Goal: Register for event/course

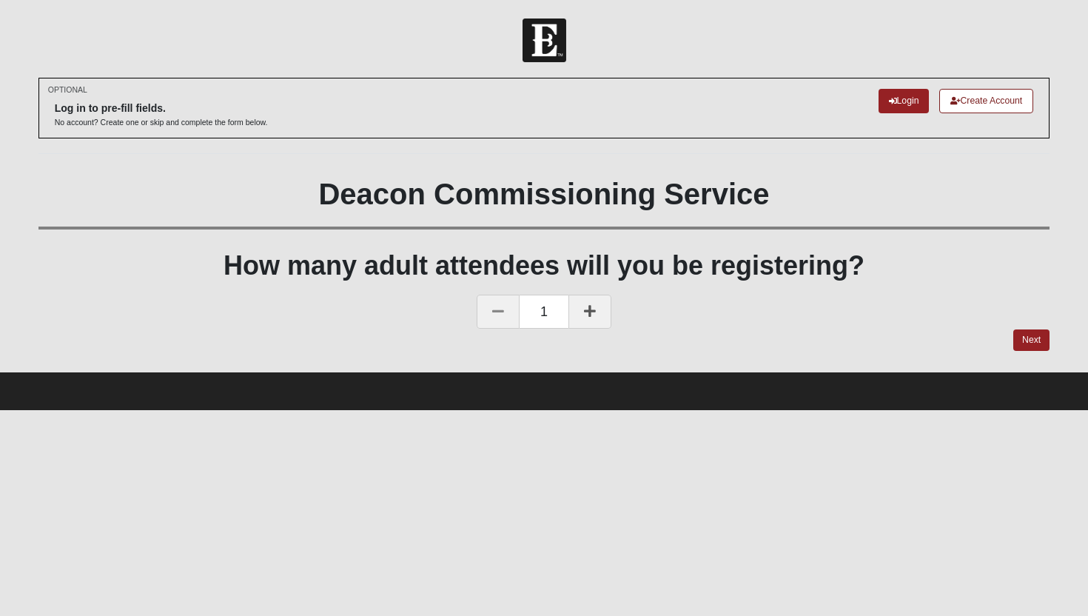
click at [588, 314] on icon at bounding box center [590, 310] width 12 height 13
click at [1037, 340] on link "Next" at bounding box center [1032, 340] width 36 height 21
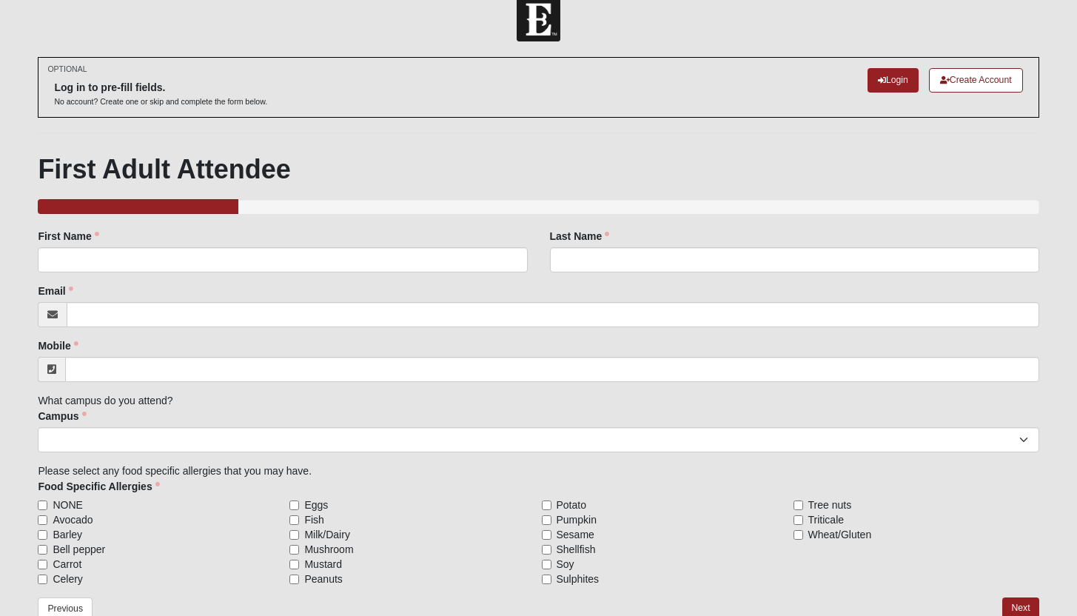
scroll to position [23, 0]
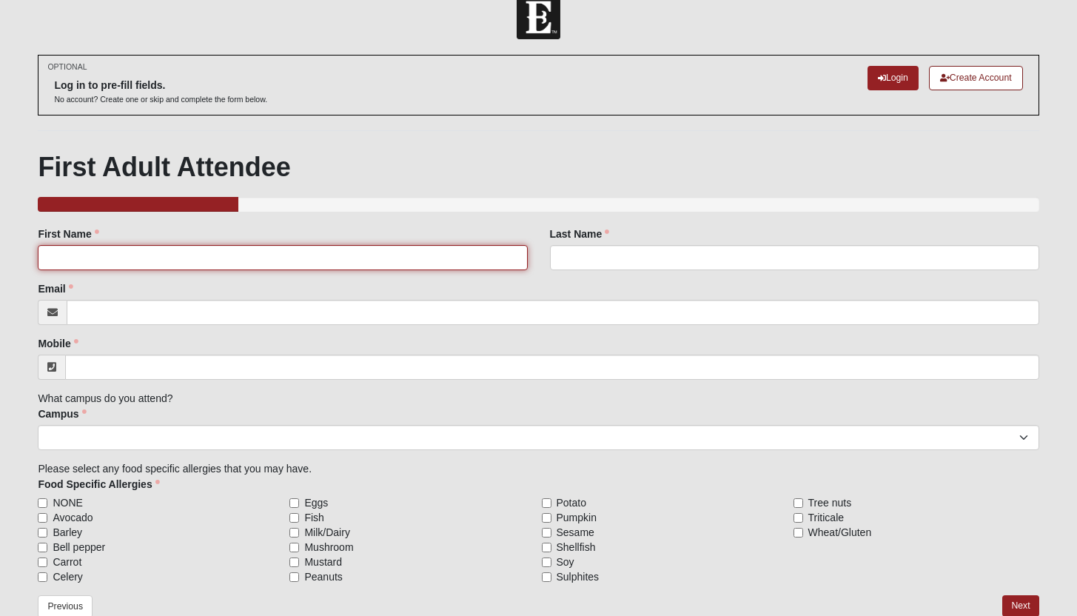
click at [238, 256] on input "First Name" at bounding box center [282, 257] width 489 height 25
type input "[PERSON_NAME]"
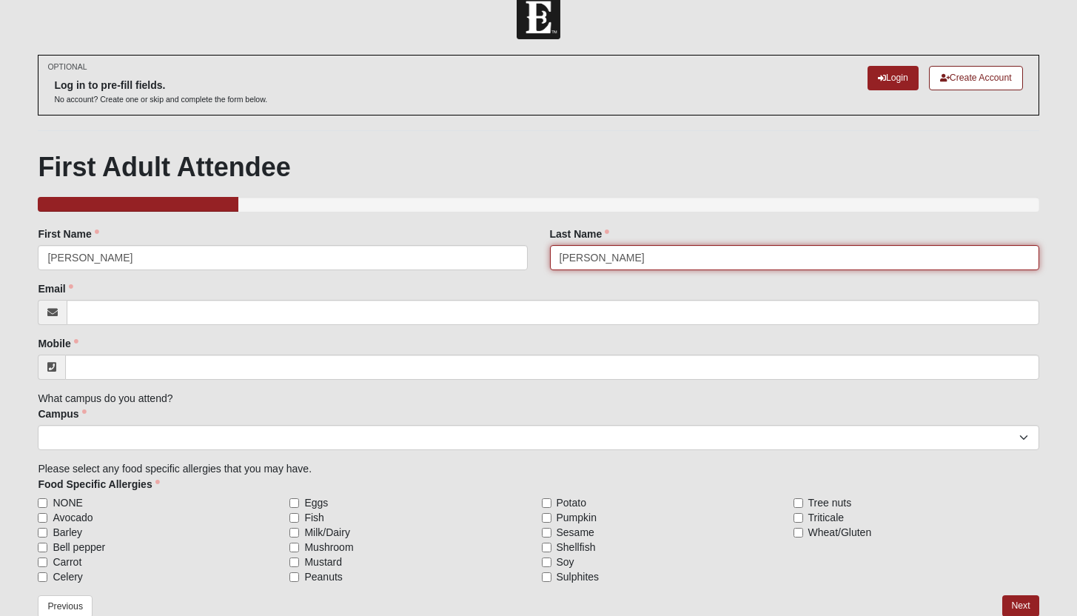
type input "[EMAIL_ADDRESS][DOMAIN_NAME]"
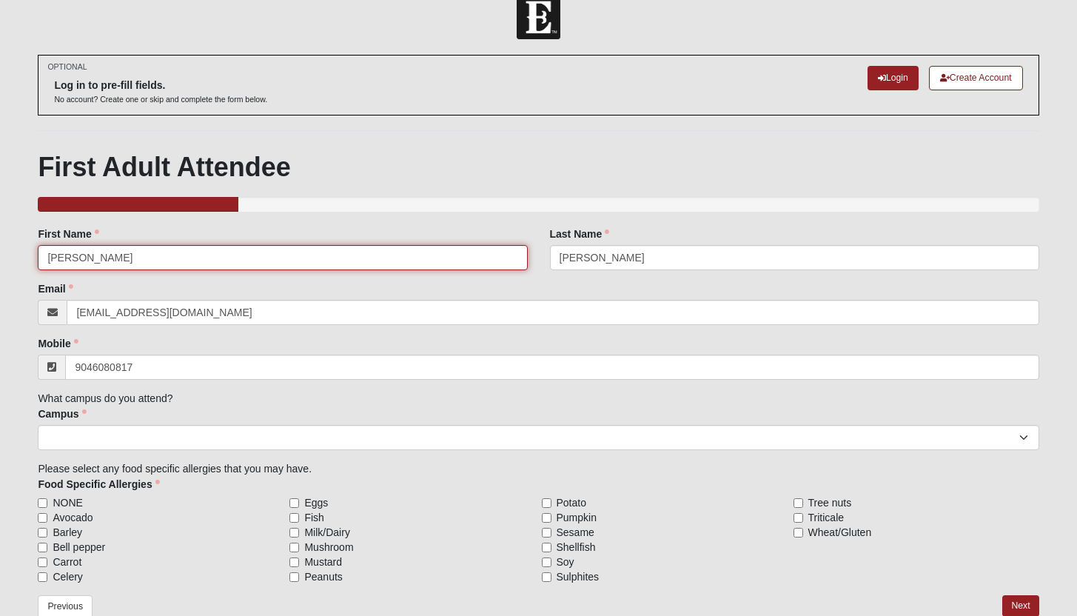
type input "[PHONE_NUMBER]"
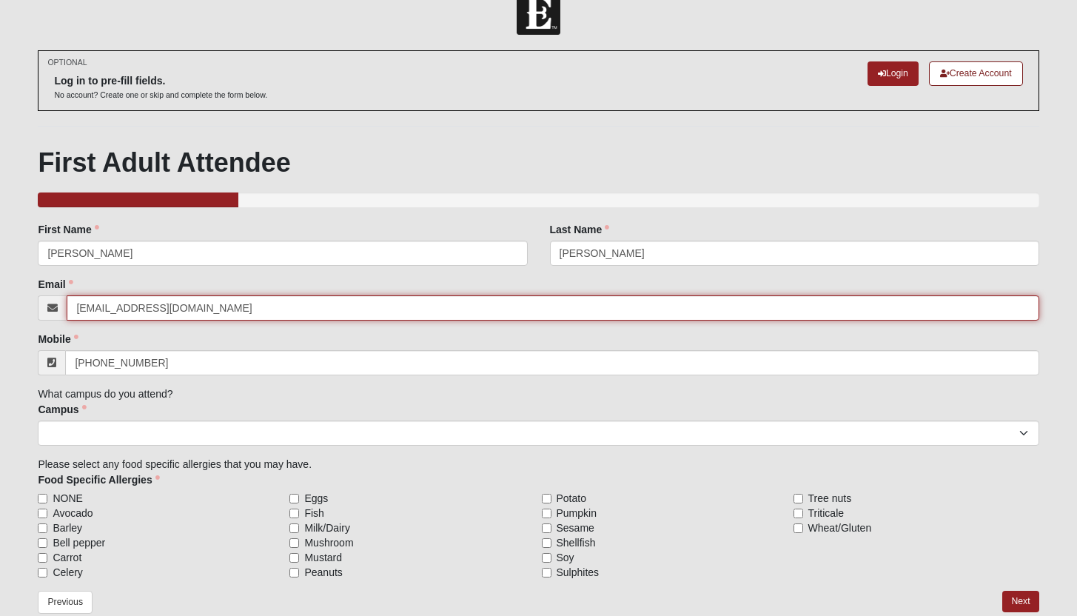
scroll to position [29, 0]
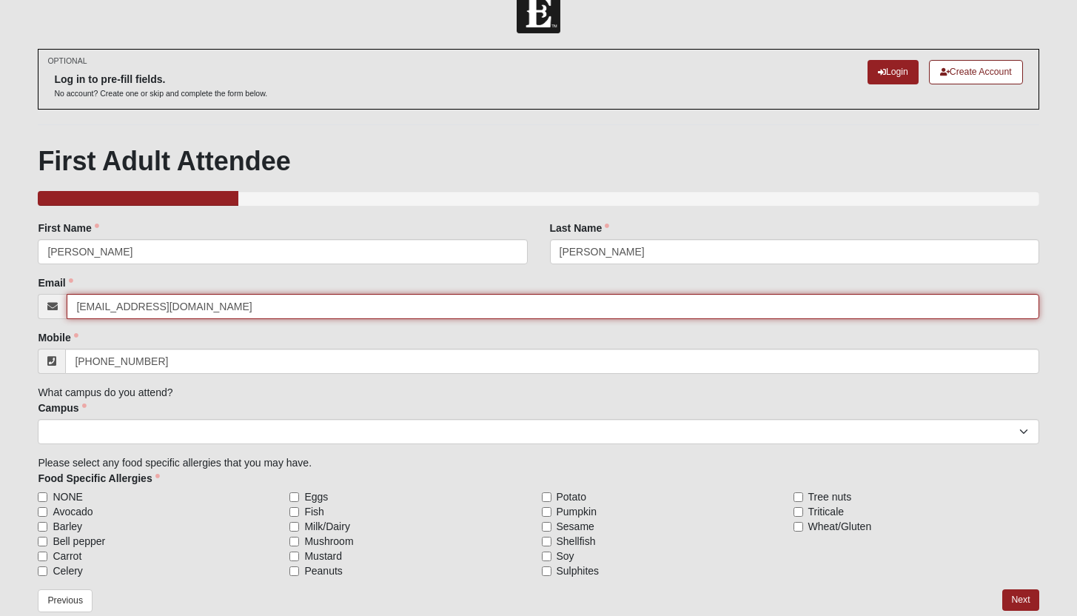
click at [214, 312] on input "[EMAIL_ADDRESS][DOMAIN_NAME]" at bounding box center [553, 306] width 972 height 25
type input "[PERSON_NAME][EMAIL_ADDRESS][PERSON_NAME][DOMAIN_NAME]"
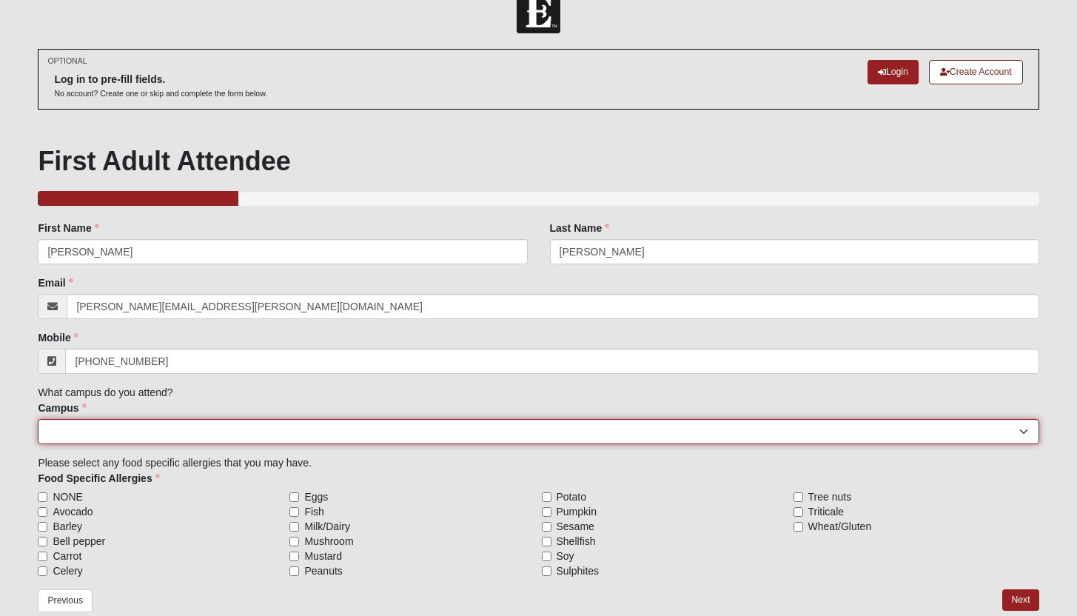
click at [195, 424] on select "[GEOGRAPHIC_DATA] [GEOGRAPHIC_DATA] (Coming Soon) Eleven22 Online [PERSON_NAME]…" at bounding box center [538, 431] width 1001 height 25
select select "15"
click at [38, 419] on select "[GEOGRAPHIC_DATA] [GEOGRAPHIC_DATA] (Coming Soon) Eleven22 Online [PERSON_NAME]…" at bounding box center [538, 431] width 1001 height 25
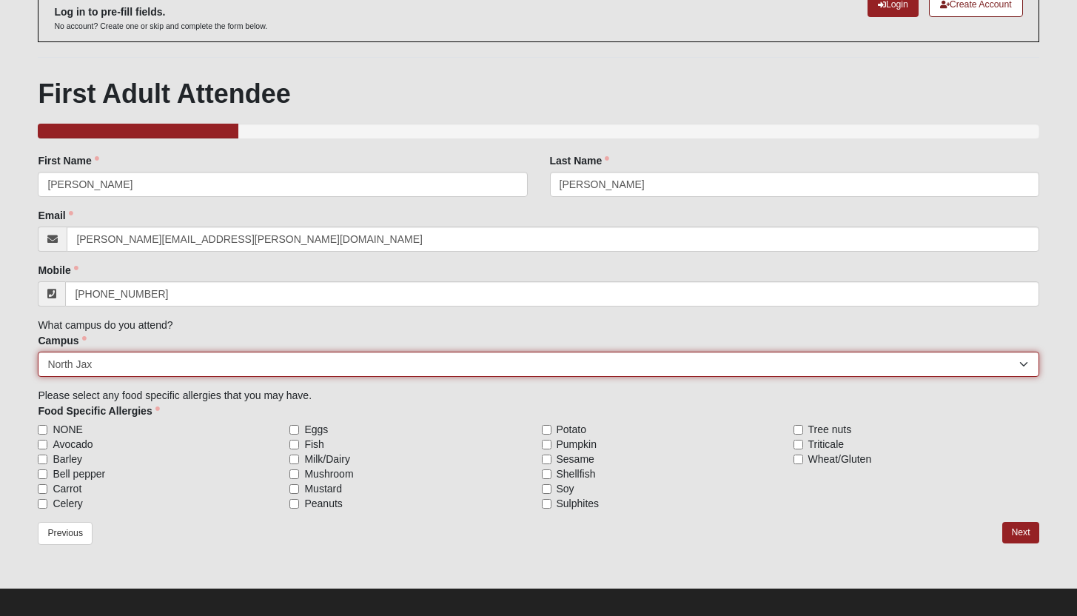
scroll to position [107, 0]
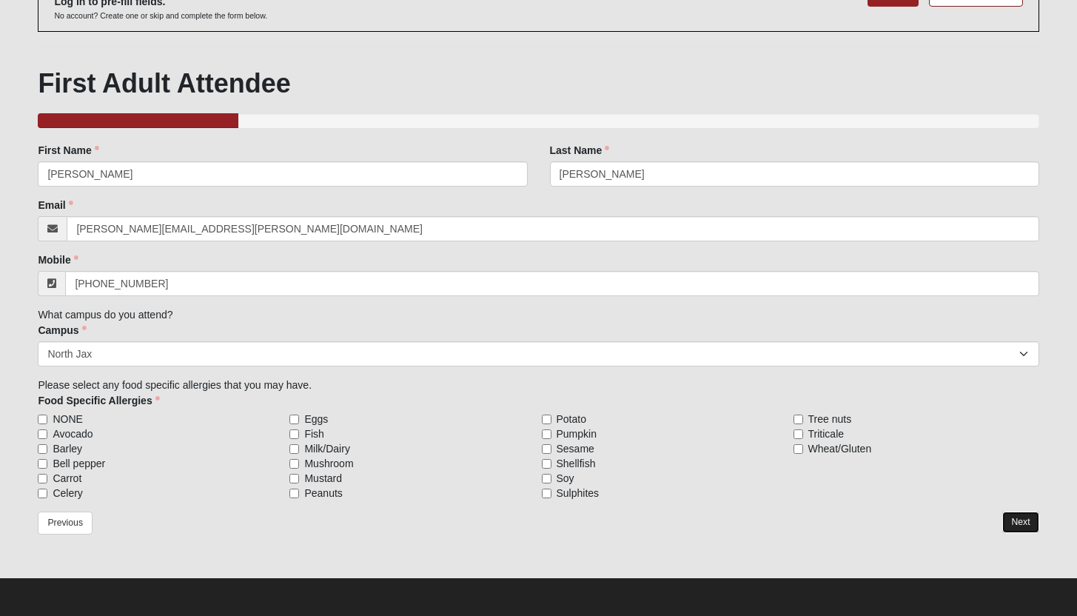
click at [1025, 522] on link "Next" at bounding box center [1021, 522] width 36 height 21
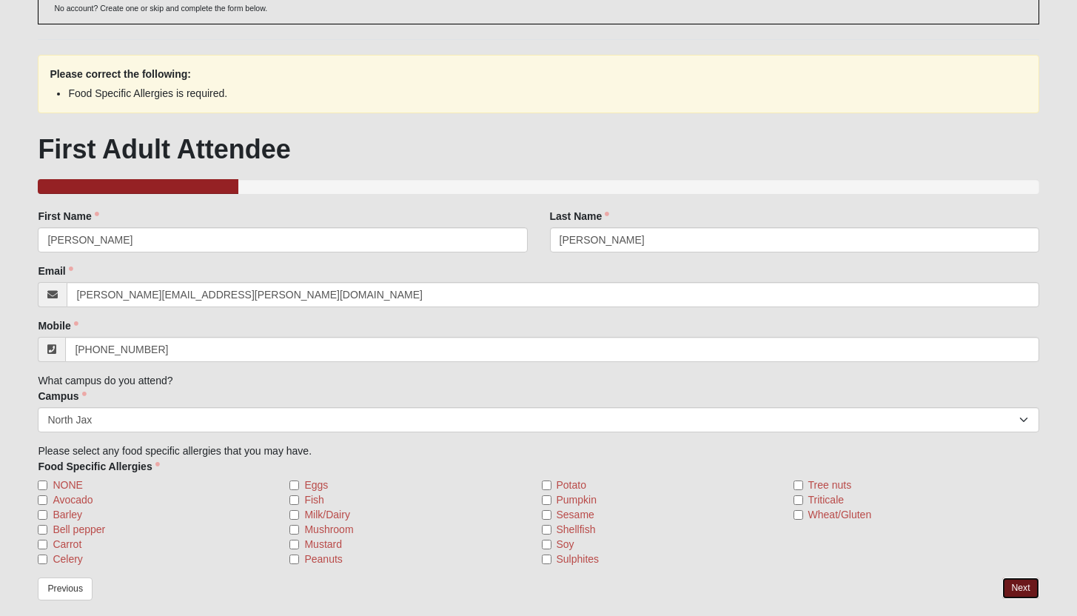
scroll to position [180, 0]
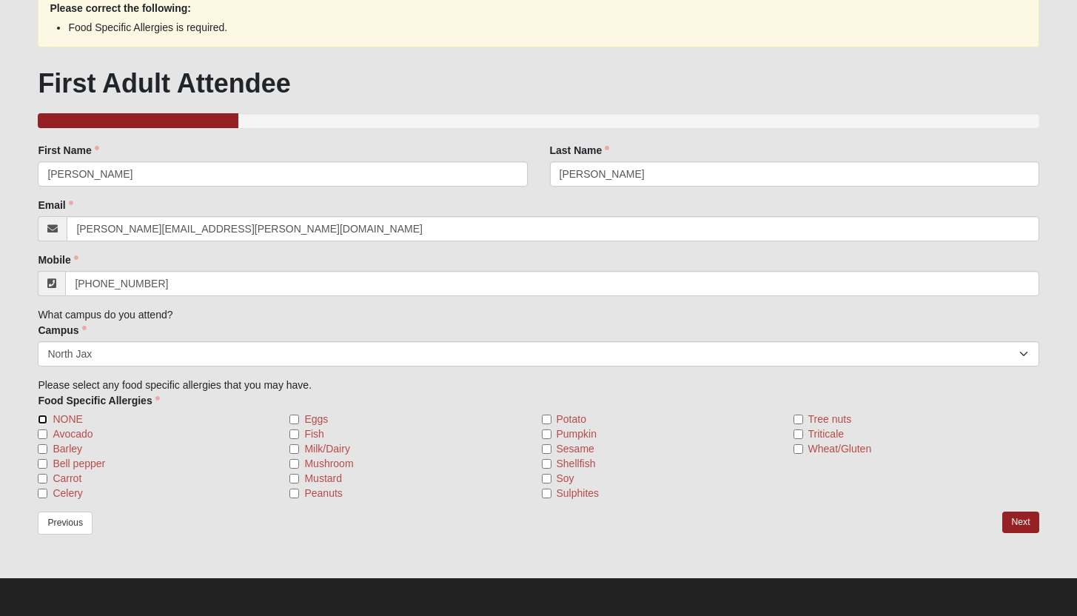
click at [41, 419] on input "NONE" at bounding box center [43, 420] width 10 height 10
checkbox input "true"
click at [1013, 516] on link "Next" at bounding box center [1021, 522] width 36 height 21
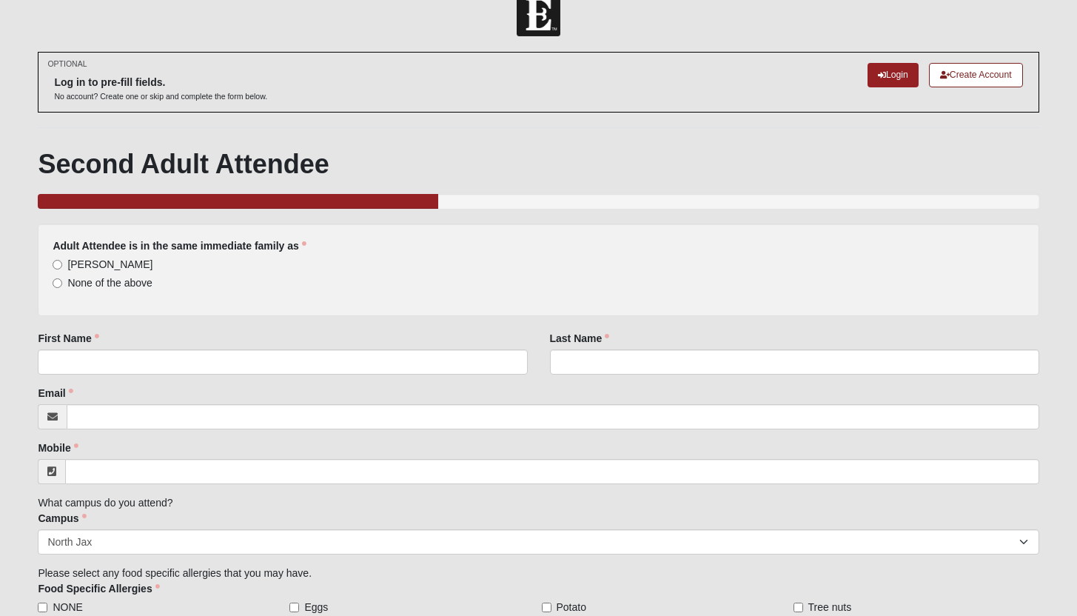
scroll to position [37, 0]
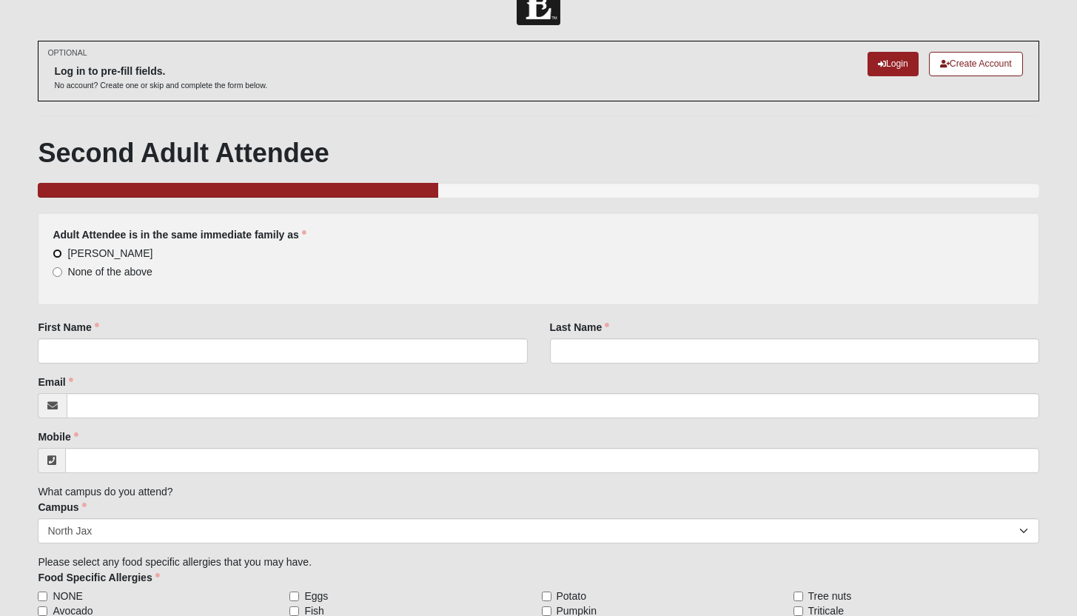
click at [57, 255] on input "[PERSON_NAME]" at bounding box center [58, 254] width 10 height 10
radio input "true"
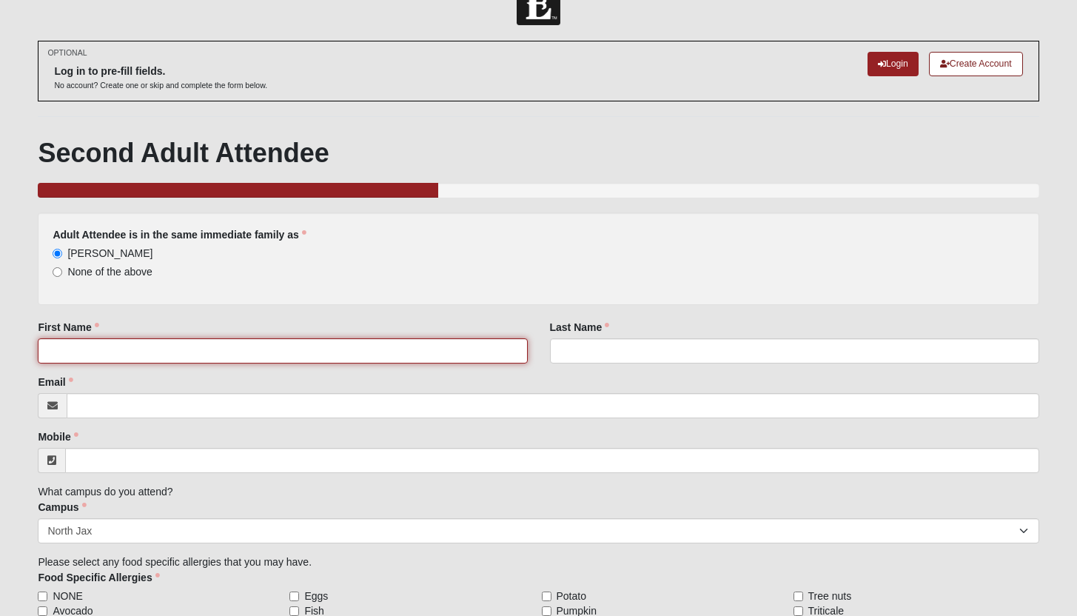
click at [92, 344] on input "First Name" at bounding box center [282, 350] width 489 height 25
type input "[PERSON_NAME]"
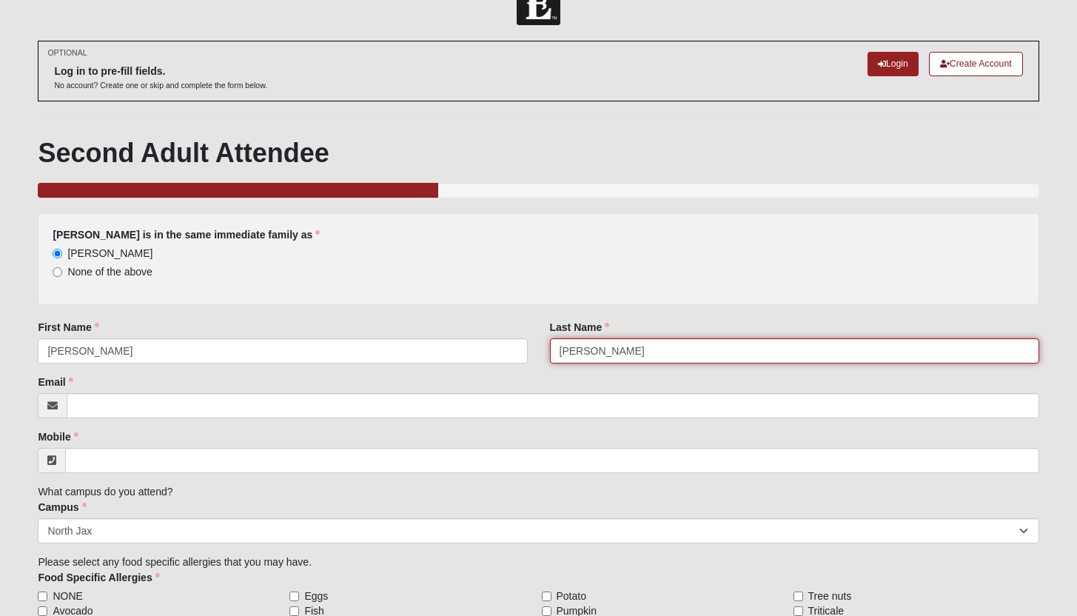
type input "[PERSON_NAME]"
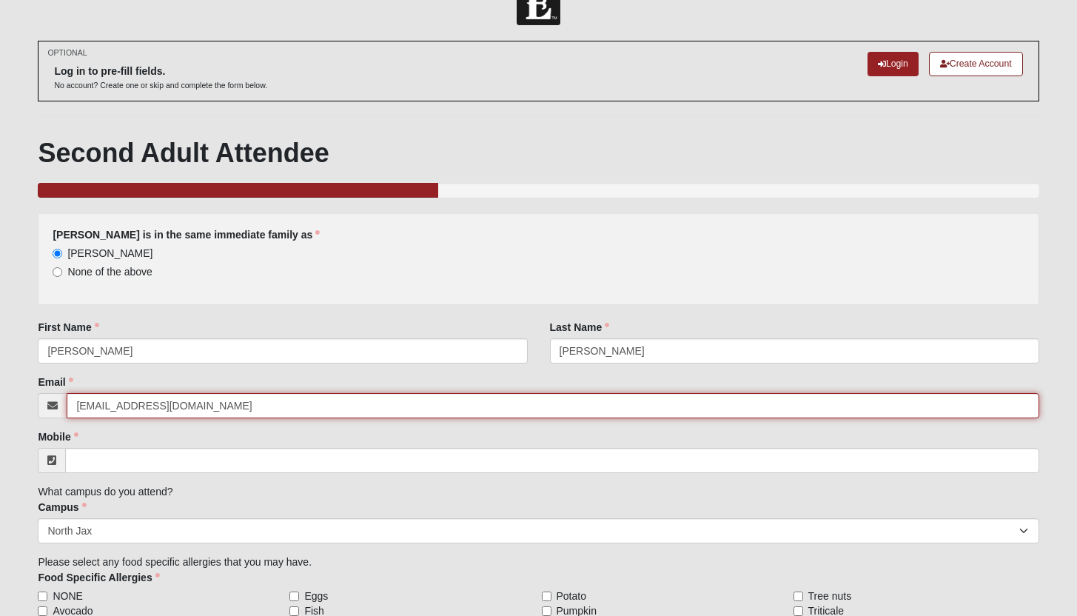
type input "[EMAIL_ADDRESS][DOMAIN_NAME]"
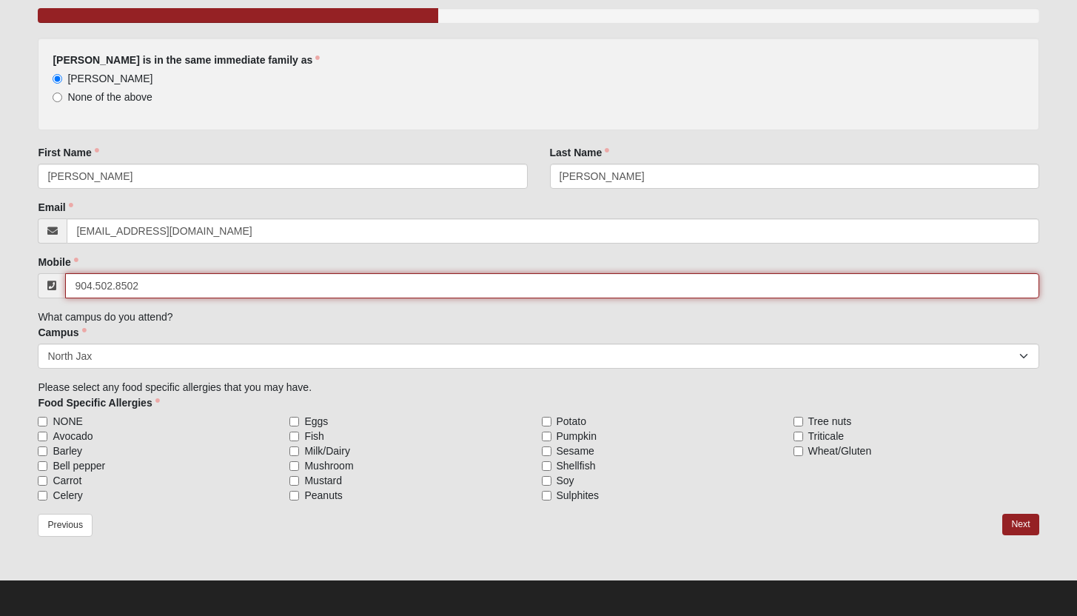
scroll to position [214, 0]
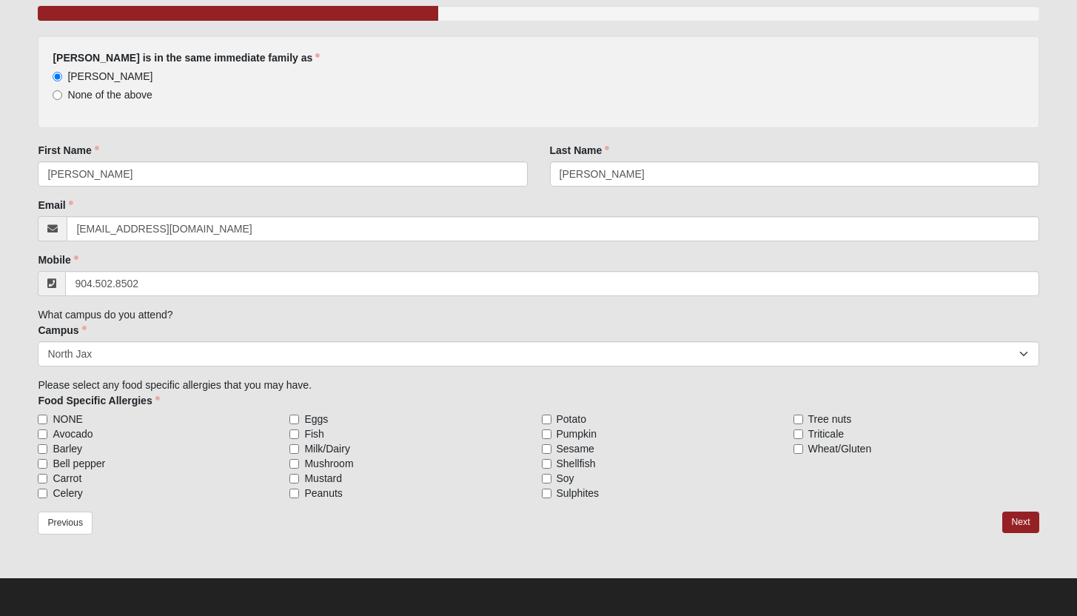
type input "[PHONE_NUMBER]"
click at [48, 418] on label "NONE" at bounding box center [161, 419] width 246 height 15
click at [47, 418] on input "NONE" at bounding box center [43, 420] width 10 height 10
checkbox input "true"
click at [1025, 520] on link "Next" at bounding box center [1021, 522] width 36 height 21
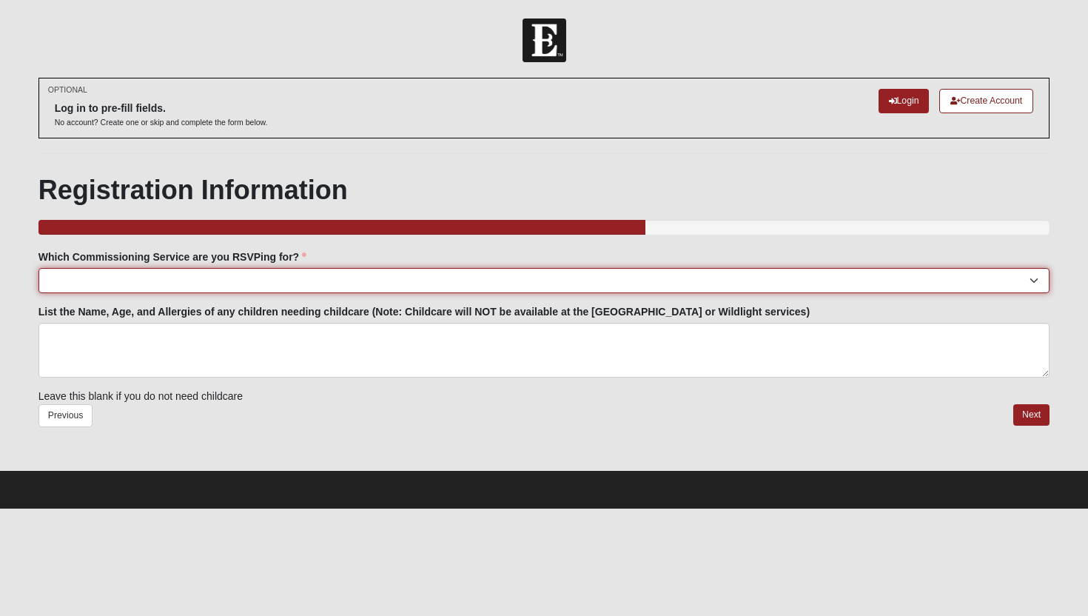
click at [262, 286] on select "[GEOGRAPHIC_DATA]: [DATE] 6:00pm | [GEOGRAPHIC_DATA] ([STREET_ADDRESS]) [GEOGRA…" at bounding box center [545, 280] width 1012 height 25
select select "North Jax: [DATE] 6:00pm | [GEOGRAPHIC_DATA]"
click at [39, 268] on select "[GEOGRAPHIC_DATA]: [DATE] 6:00pm | [GEOGRAPHIC_DATA] ([STREET_ADDRESS]) [GEOGRA…" at bounding box center [545, 280] width 1012 height 25
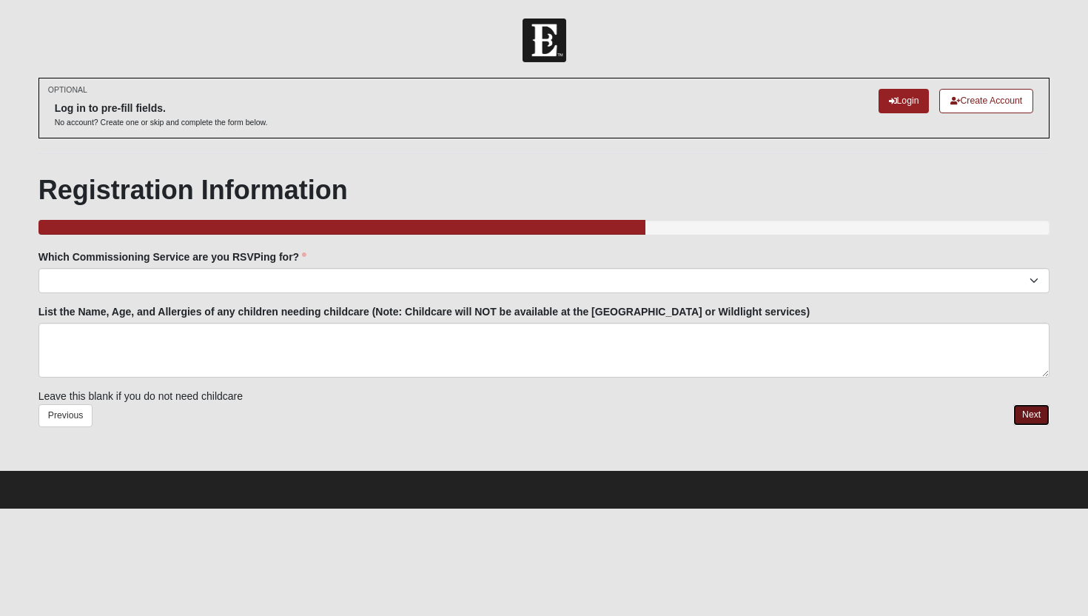
click at [1023, 411] on link "Next" at bounding box center [1032, 414] width 36 height 21
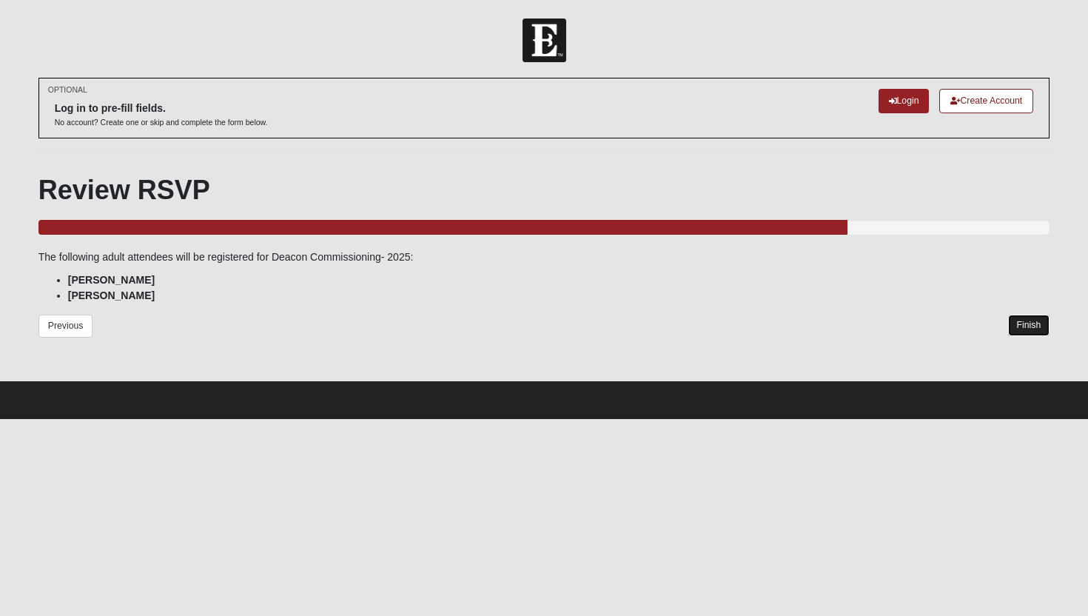
click at [1023, 332] on link "Finish" at bounding box center [1030, 325] width 42 height 21
